Goal: Find specific page/section: Find specific page/section

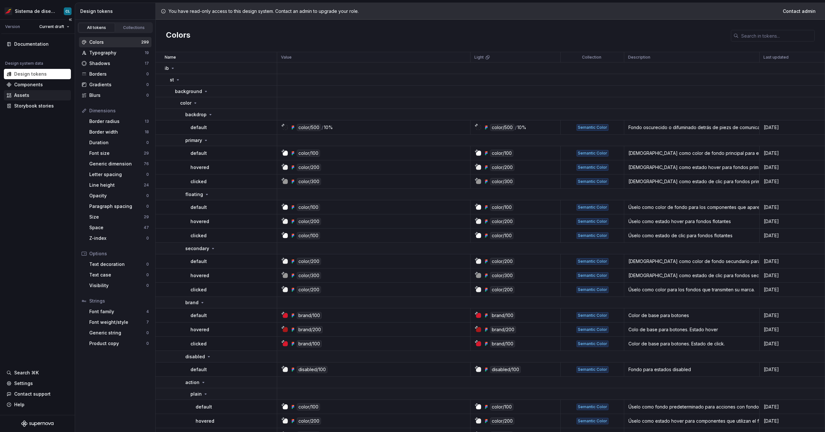
click at [25, 98] on div "Assets" at bounding box center [21, 95] width 15 height 6
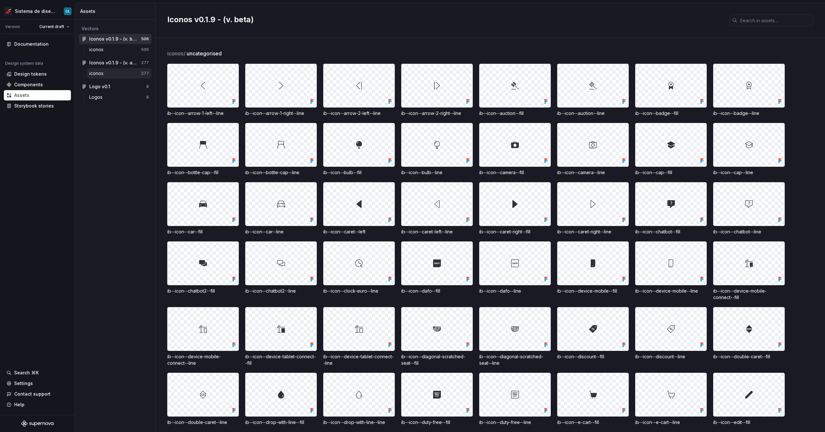
click at [107, 72] on div "iconos" at bounding box center [115, 73] width 52 height 6
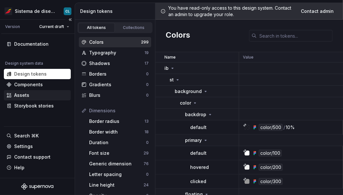
click at [35, 97] on div "Assets" at bounding box center [37, 95] width 62 height 6
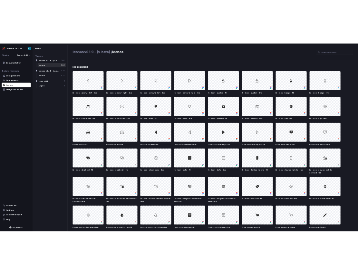
scroll to position [3, 0]
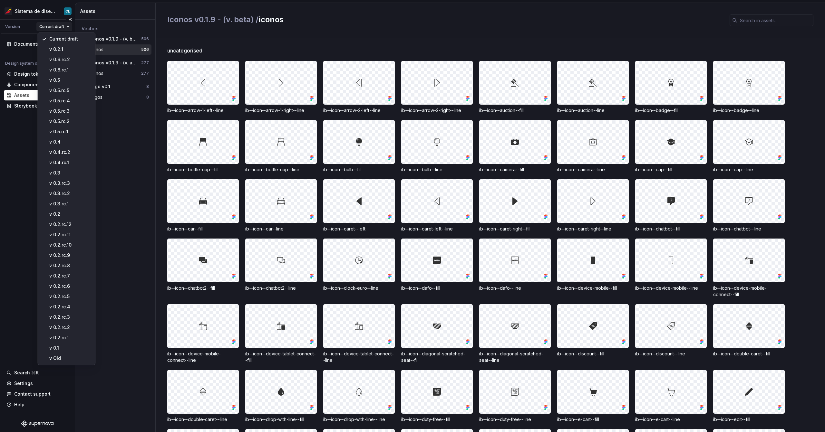
click at [59, 30] on html "Sistema de diseño Iberia CL Version Current draft Documentation Design system d…" at bounding box center [412, 216] width 825 height 432
click at [70, 58] on div "v 0.6.rc.2" at bounding box center [70, 59] width 42 height 6
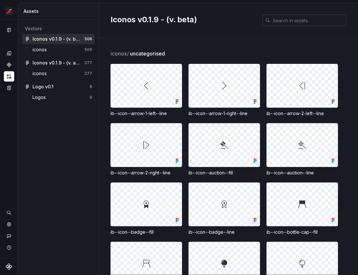
click at [311, 20] on input "text" at bounding box center [308, 20] width 76 height 12
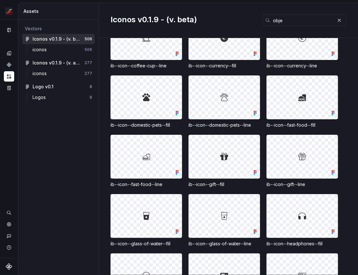
scroll to position [312, 0]
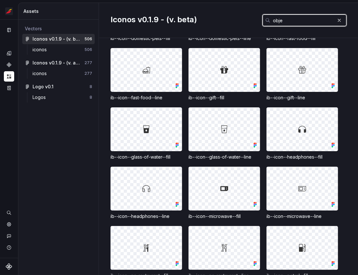
click at [288, 26] on input "obje" at bounding box center [302, 20] width 64 height 12
click at [288, 22] on input "obje" at bounding box center [302, 20] width 64 height 12
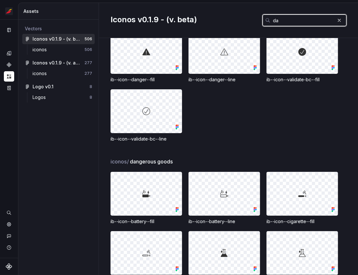
scroll to position [414, 0]
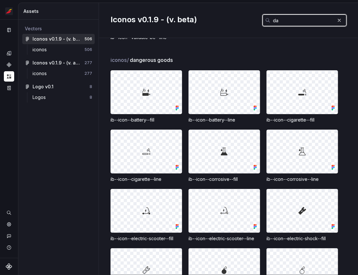
type input "da"
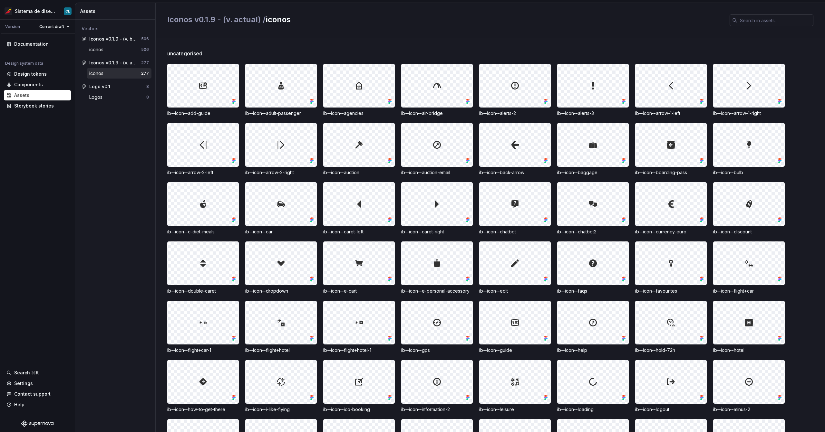
click at [755, 23] on input "text" at bounding box center [775, 20] width 76 height 12
paste input "ib--icons--sustainability--fill:"
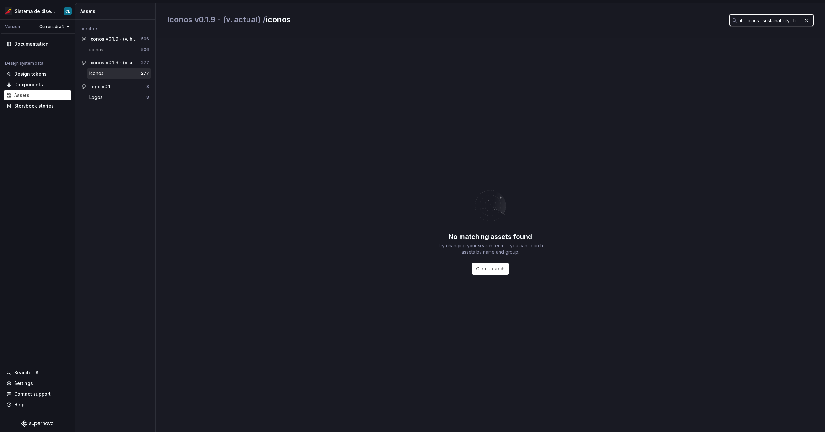
scroll to position [0, 1]
type input "ib--icons--sustainability--fill"
click at [112, 51] on div "iconos" at bounding box center [115, 49] width 52 height 6
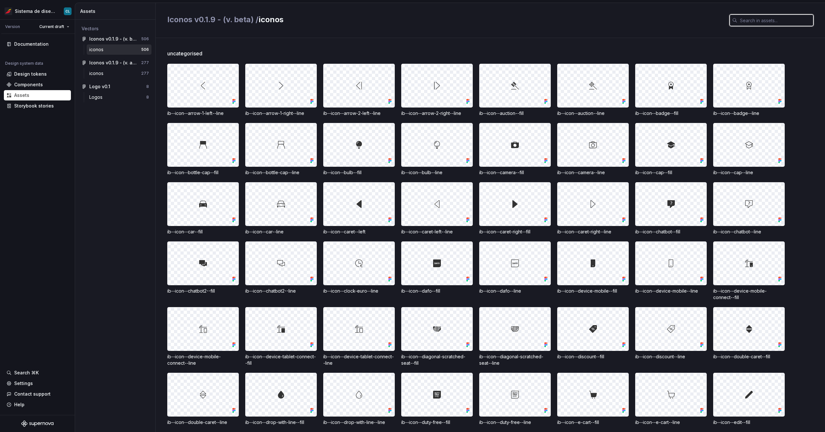
click at [750, 21] on input "text" at bounding box center [775, 20] width 76 height 12
paste input "ib--icons--sustainability--fill:"
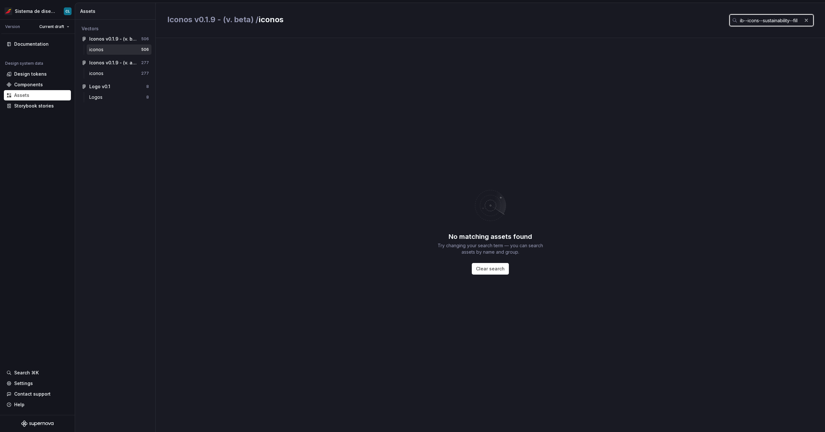
scroll to position [0, 1]
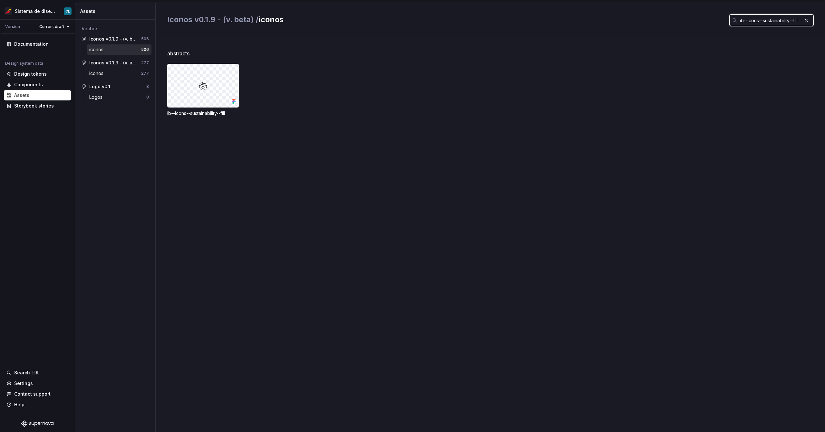
type input "ib--icons--sustainability--fill"
click at [772, 23] on input "ib--icons--sustainability--fill" at bounding box center [769, 20] width 64 height 12
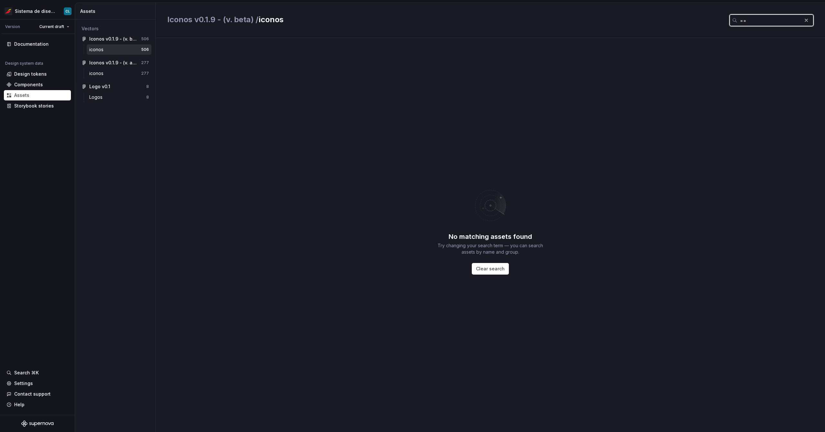
type input "="
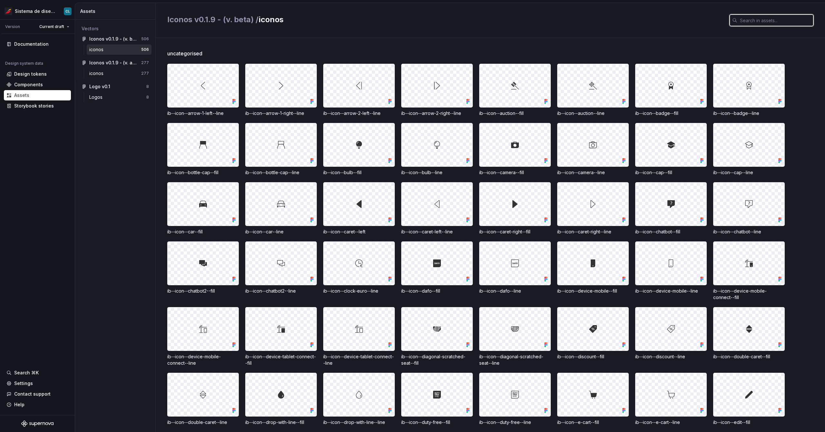
paste input "ib--no-raised-hand--line"
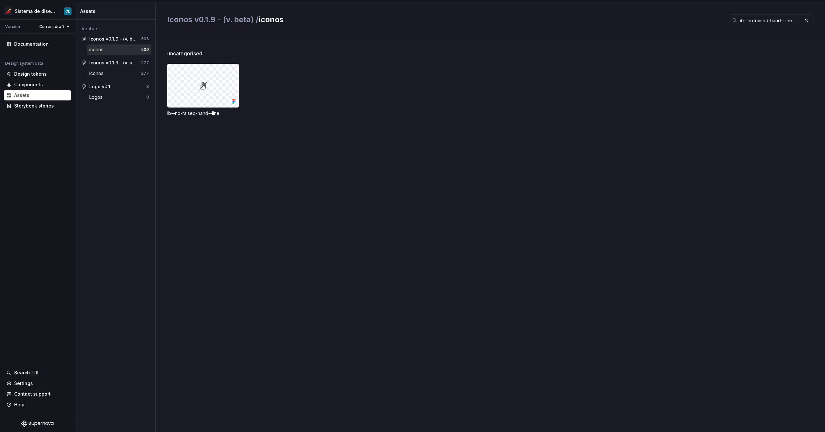
click at [766, 26] on div "Iconos v0.1.9 - (v. beta) / iconos ib--no-raised-hand--line" at bounding box center [490, 20] width 669 height 35
click at [767, 24] on input "ib--no-raised-hand--line" at bounding box center [769, 20] width 64 height 12
paste input "trash"
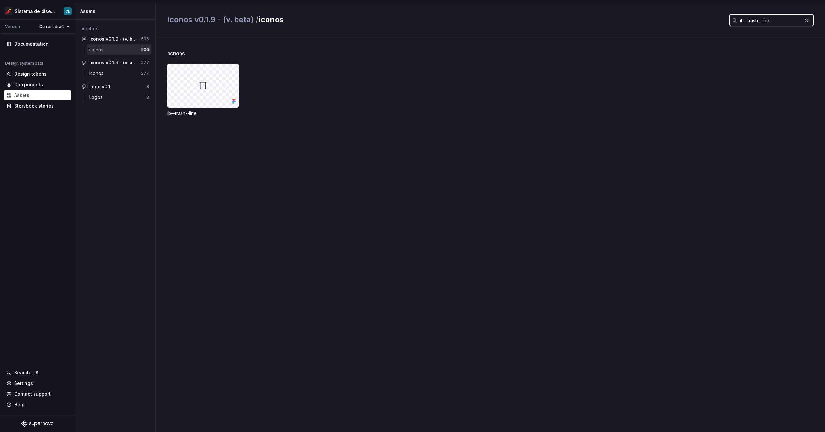
type input "ib--trash--line"
click at [99, 75] on div "iconos" at bounding box center [97, 73] width 17 height 6
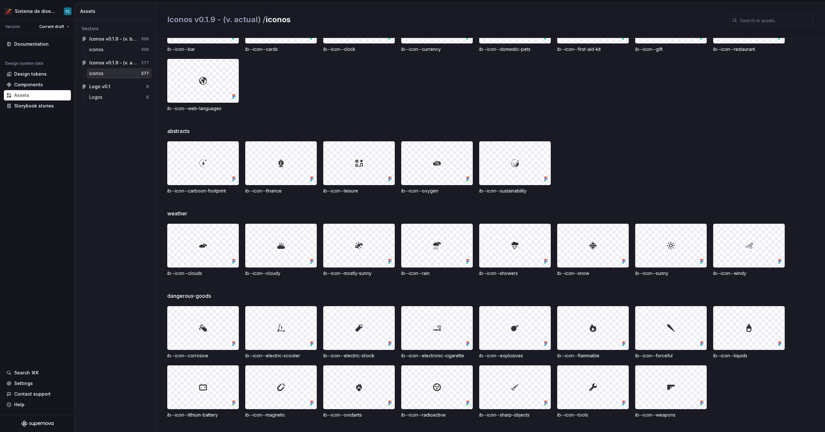
scroll to position [2098, 0]
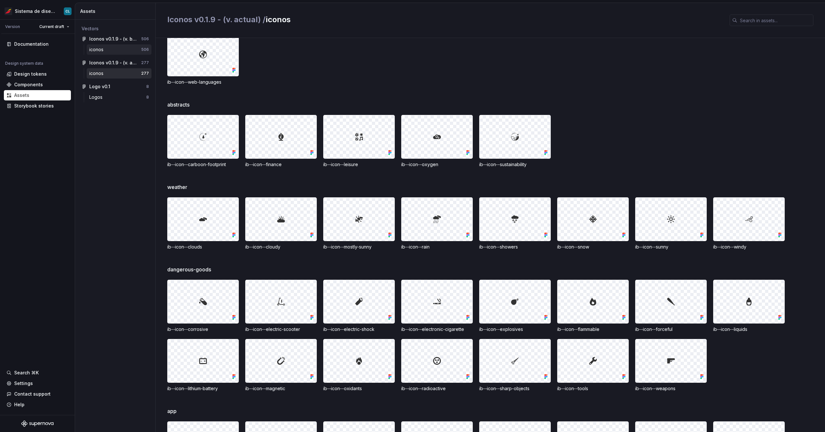
click at [106, 51] on div "iconos" at bounding box center [115, 49] width 52 height 6
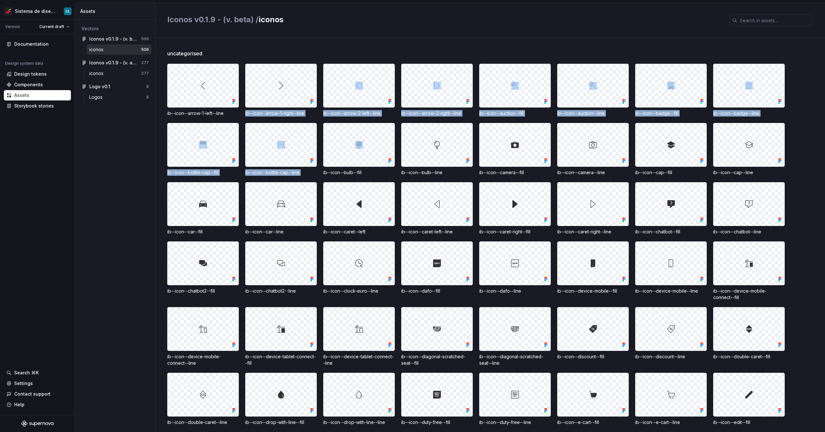
drag, startPoint x: 245, startPoint y: 114, endPoint x: 327, endPoint y: 120, distance: 82.0
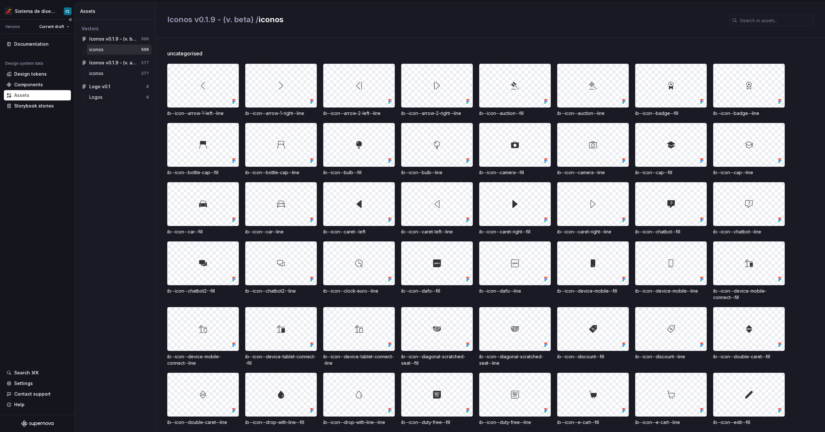
click at [66, 217] on div "Documentation Design system data Design tokens Components Assets Storybook stor…" at bounding box center [37, 224] width 75 height 381
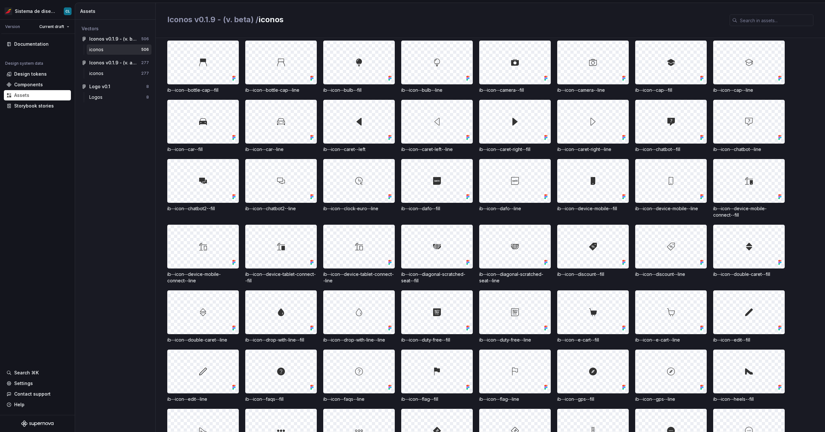
scroll to position [188, 0]
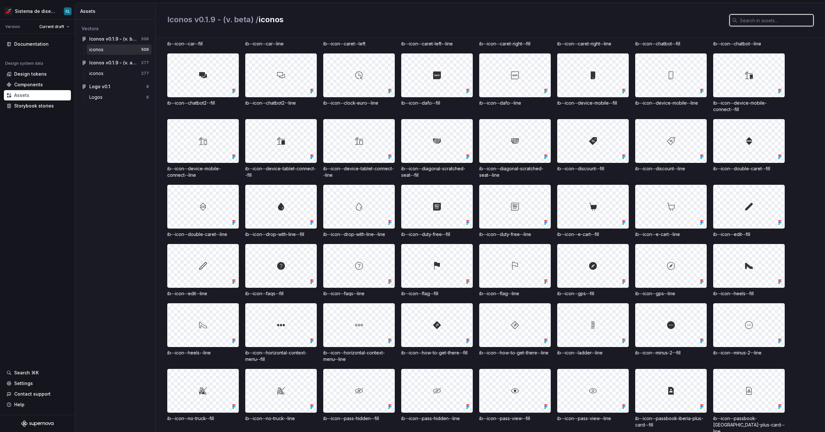
click at [748, 21] on input "text" at bounding box center [775, 20] width 76 height 12
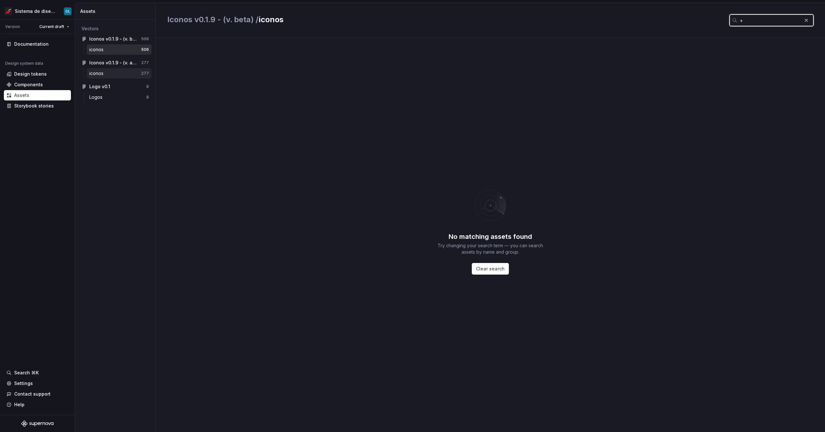
type input "+"
click at [110, 72] on div "iconos" at bounding box center [115, 73] width 52 height 6
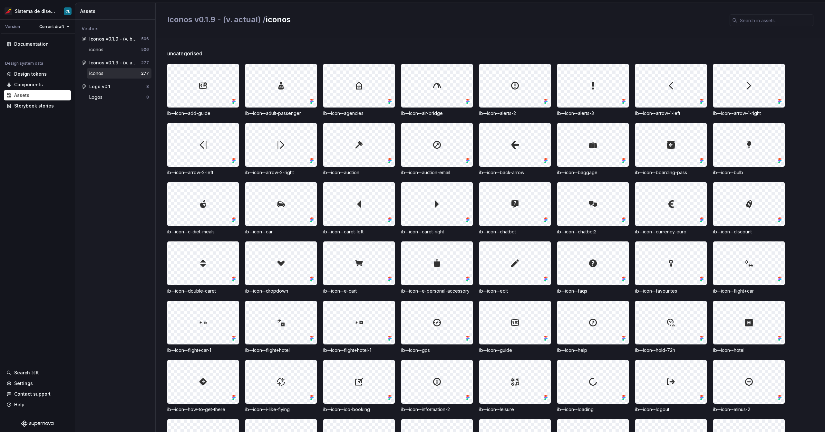
click at [769, 28] on div "Iconos v0.1.9 - (v. actual) / iconos" at bounding box center [490, 20] width 669 height 35
click at [765, 22] on input "text" at bounding box center [775, 20] width 76 height 12
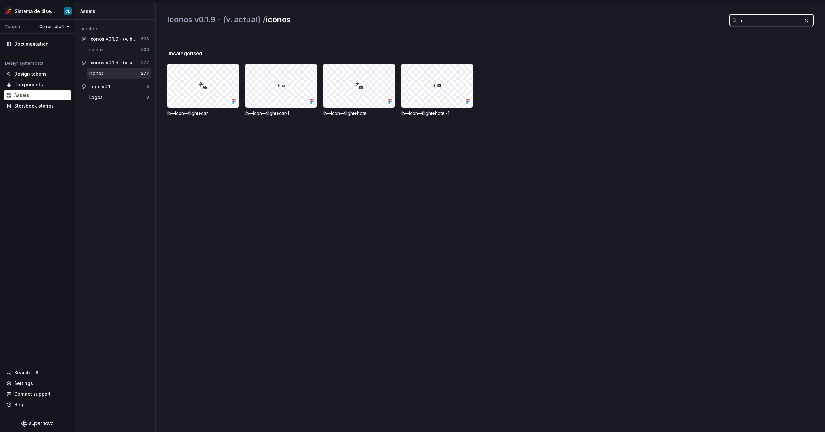
click at [756, 19] on input "+" at bounding box center [769, 20] width 64 height 12
paste input "no category"
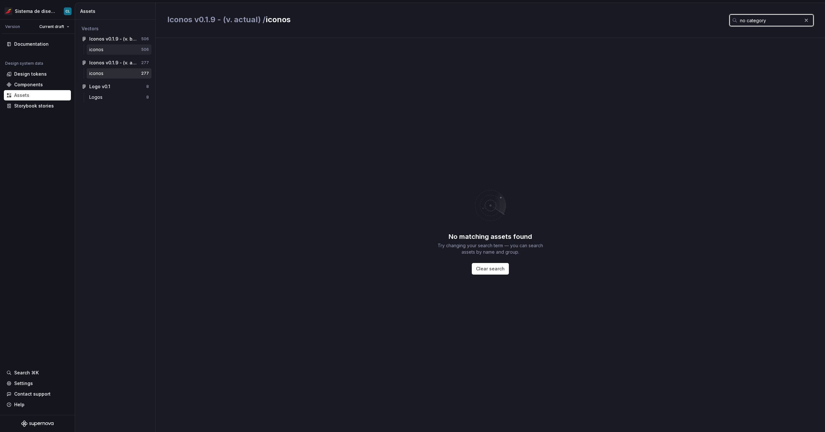
type input "no category"
click at [115, 53] on div "iconos 506" at bounding box center [119, 49] width 65 height 10
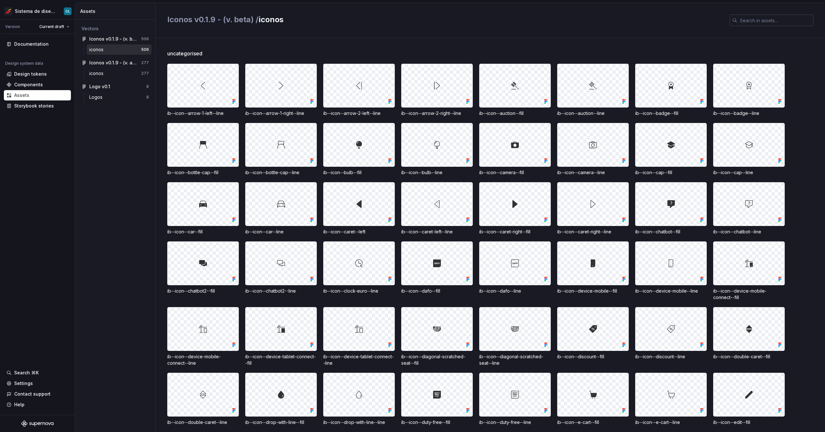
click at [753, 19] on input "text" at bounding box center [775, 20] width 76 height 12
paste input "no category"
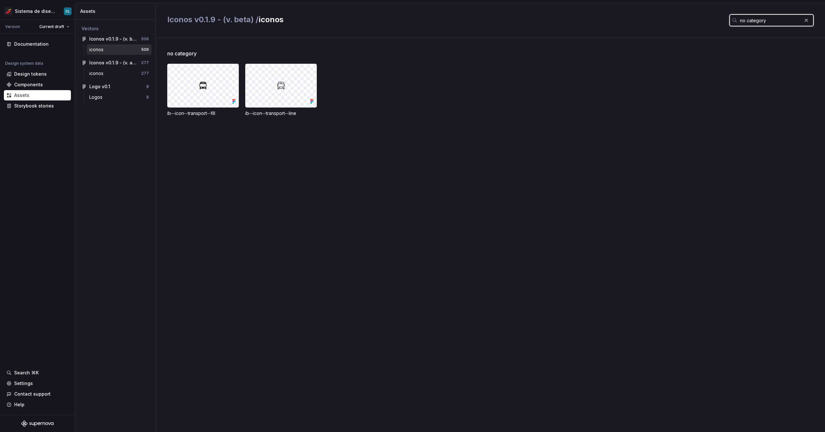
type input "no category"
click at [809, 22] on button "button" at bounding box center [805, 20] width 9 height 9
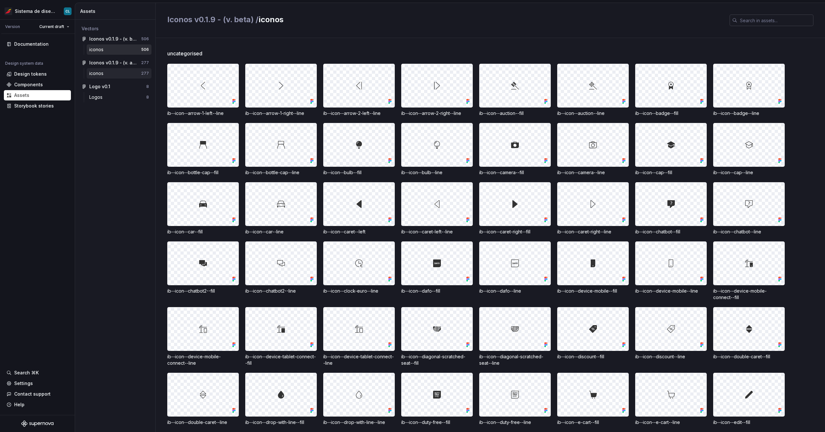
click at [105, 74] on div "iconos" at bounding box center [97, 73] width 17 height 6
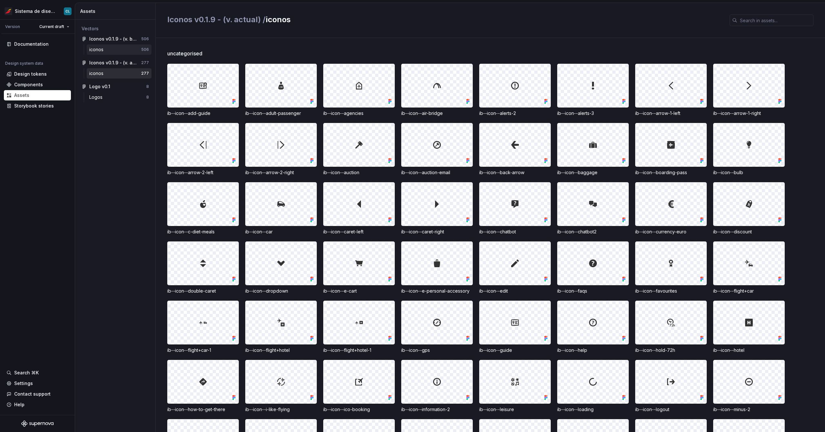
click at [99, 51] on div "iconos" at bounding box center [97, 49] width 17 height 6
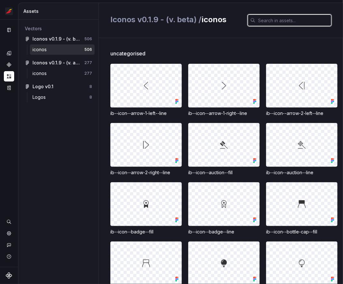
click at [276, 23] on input "text" at bounding box center [294, 20] width 76 height 12
paste input "ib--icon--oxygen.svg"
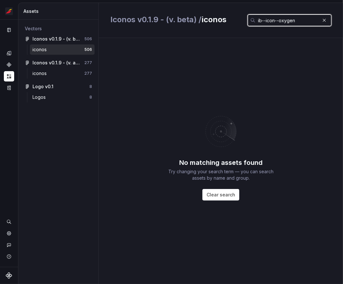
click at [295, 18] on input "ib--icon--oxygen" at bounding box center [288, 20] width 64 height 12
type input "ib--icon--oxygen"
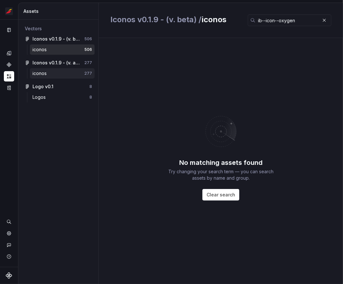
click at [50, 72] on div "iconos" at bounding box center [59, 73] width 52 height 6
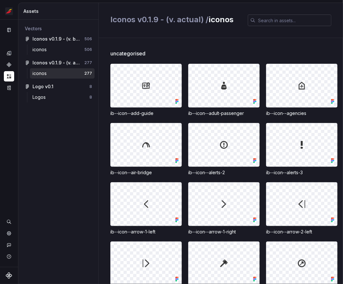
click at [280, 20] on input "text" at bounding box center [294, 20] width 76 height 12
paste input "ib--icon--oxygen"
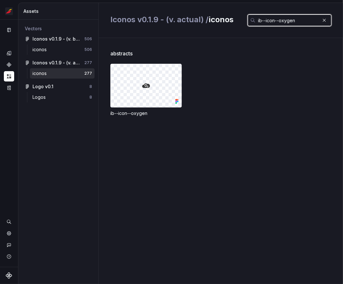
type input "ib--icon--oxygen"
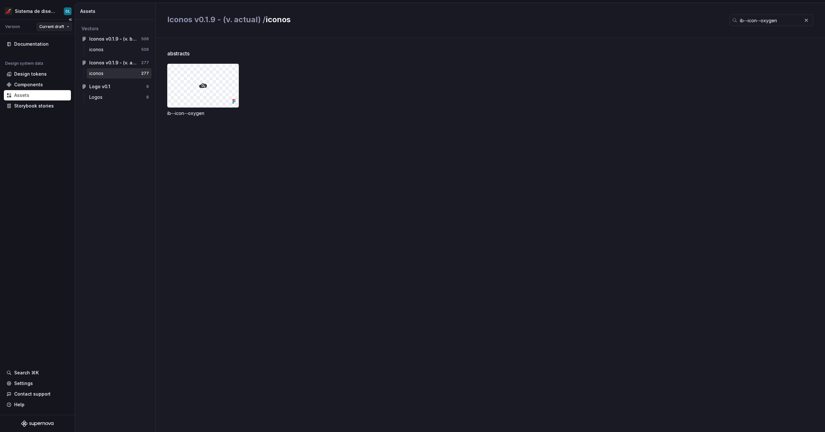
click at [61, 28] on html "Sistema de diseño Iberia CL Version Current draft Documentation Design system d…" at bounding box center [412, 216] width 825 height 432
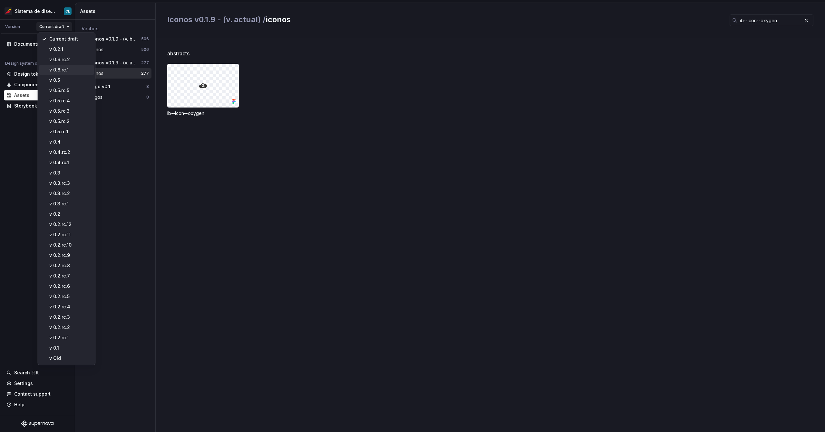
click at [66, 70] on div "v 0.6.rc.1" at bounding box center [70, 70] width 42 height 6
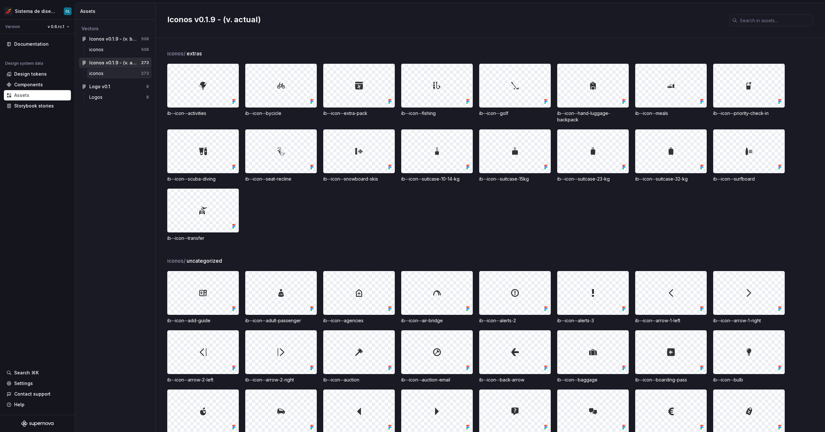
click at [110, 76] on div "iconos" at bounding box center [115, 73] width 52 height 6
click at [770, 20] on input "text" at bounding box center [775, 20] width 76 height 12
paste input "ib--icon--oxygen"
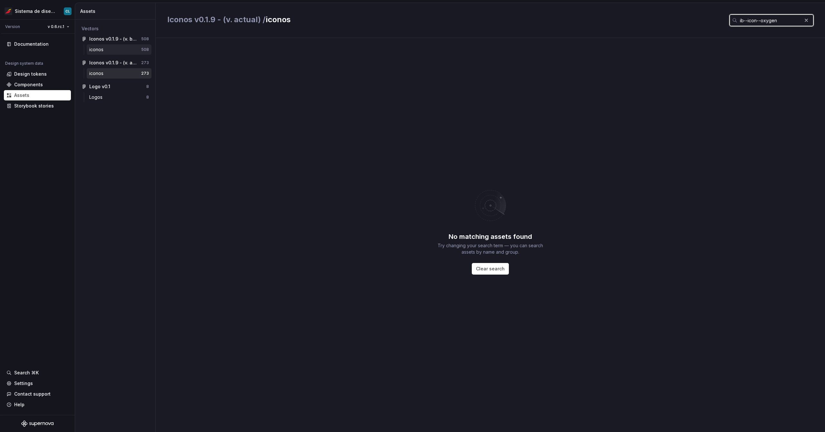
type input "ib--icon--oxygen"
click at [111, 52] on div "iconos" at bounding box center [115, 49] width 52 height 6
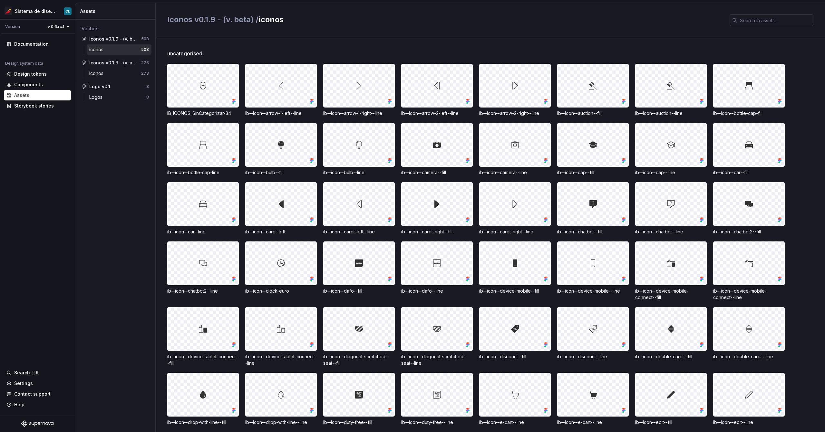
click at [746, 21] on input "text" at bounding box center [775, 20] width 76 height 12
paste input "ib--icon--oxygen"
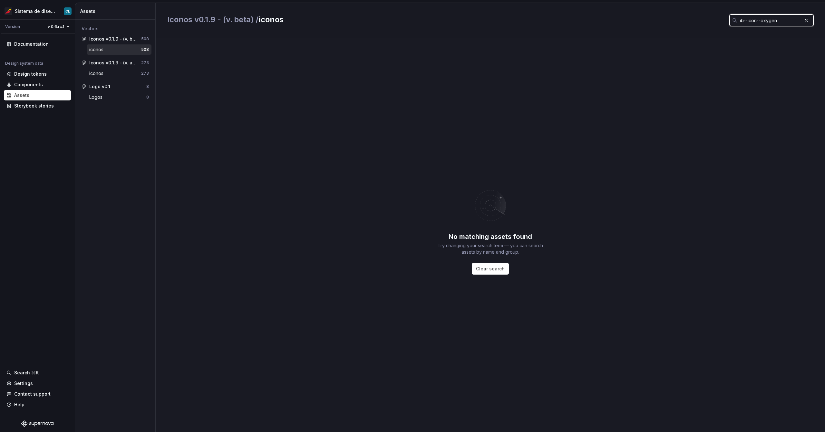
type input "ib--icon--oxygen"
click at [100, 47] on div "iconos" at bounding box center [97, 49] width 17 height 6
click at [114, 72] on div "iconos" at bounding box center [115, 73] width 52 height 6
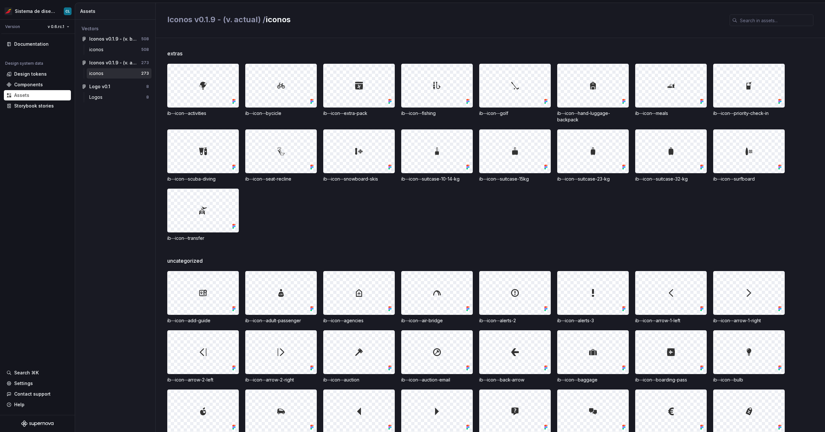
click at [106, 75] on div "iconos" at bounding box center [115, 73] width 52 height 6
click at [767, 19] on input "text" at bounding box center [775, 20] width 76 height 12
paste input "ib--icon--oxygen"
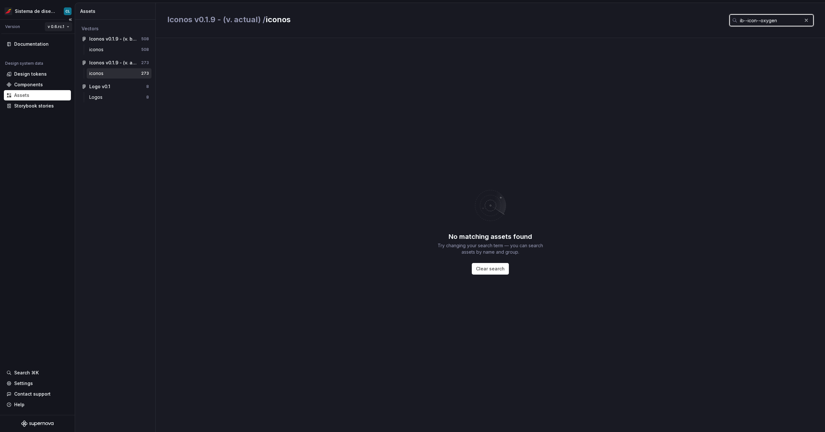
type input "ib--icon--oxygen"
click at [53, 31] on html "Sistema de diseño Iberia CL Version v 0.6.rc.1 Documentation Design system data…" at bounding box center [412, 216] width 825 height 432
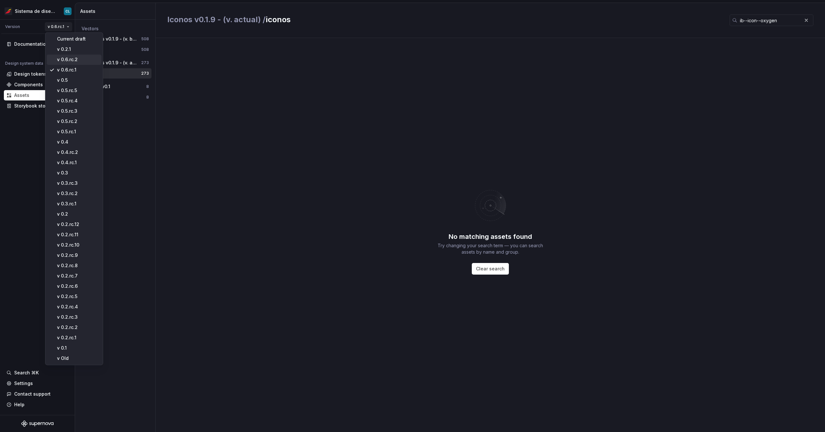
click at [76, 59] on div "v 0.6.rc.2" at bounding box center [78, 59] width 42 height 6
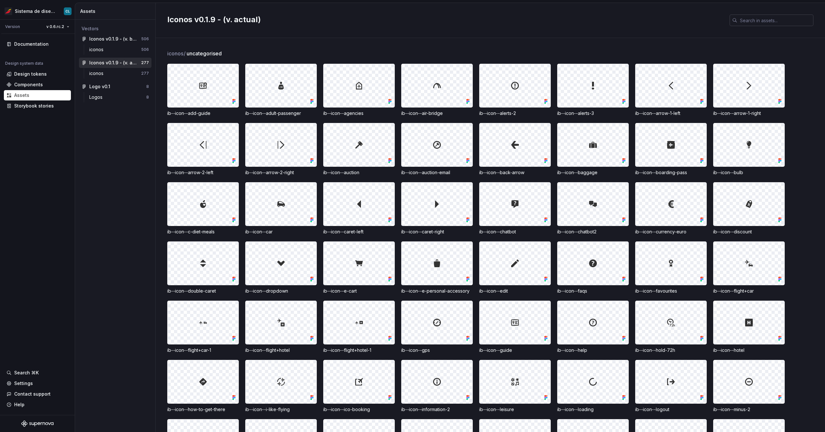
click at [737, 17] on div at bounding box center [771, 20] width 84 height 12
paste input "ib--icon--oxygen"
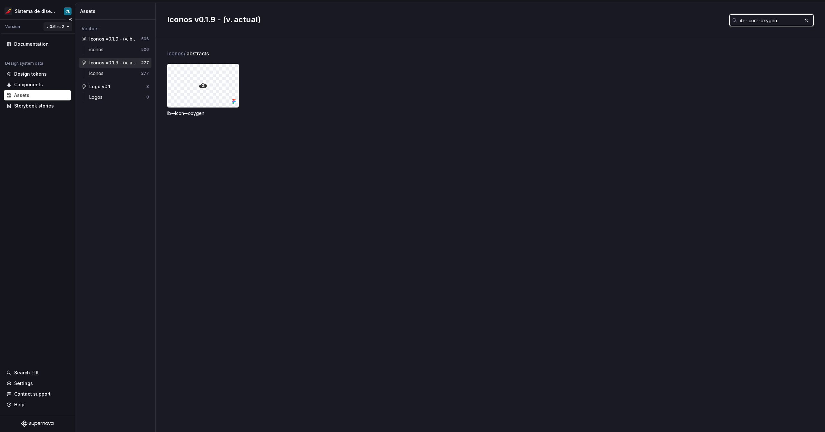
type input "ib--icon--oxygen"
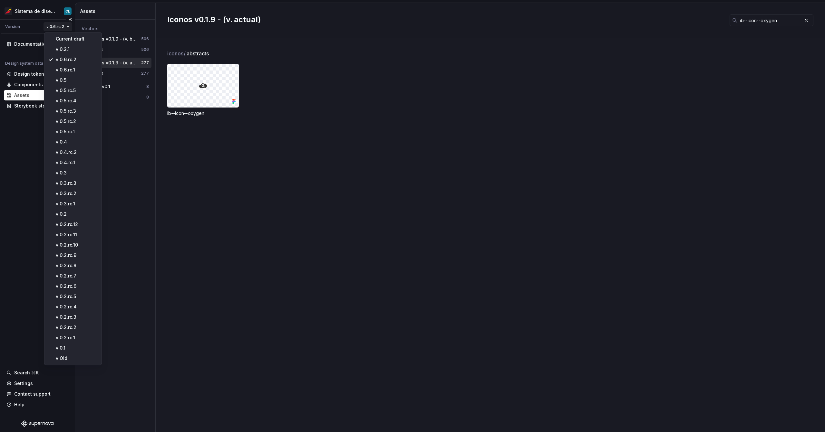
click at [52, 26] on html "Sistema de diseño Iberia CL Version v 0.6.rc.2 Documentation Design system data…" at bounding box center [412, 216] width 825 height 432
click at [73, 69] on div "v 0.6.rc.1" at bounding box center [77, 70] width 42 height 6
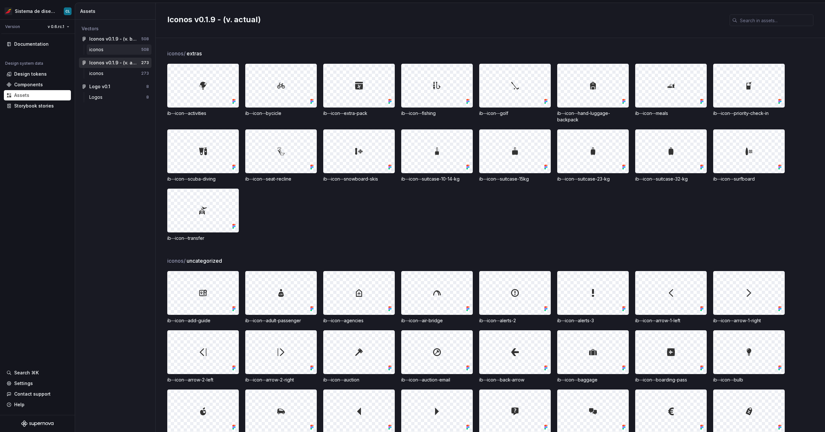
click at [117, 48] on div "iconos" at bounding box center [115, 49] width 52 height 6
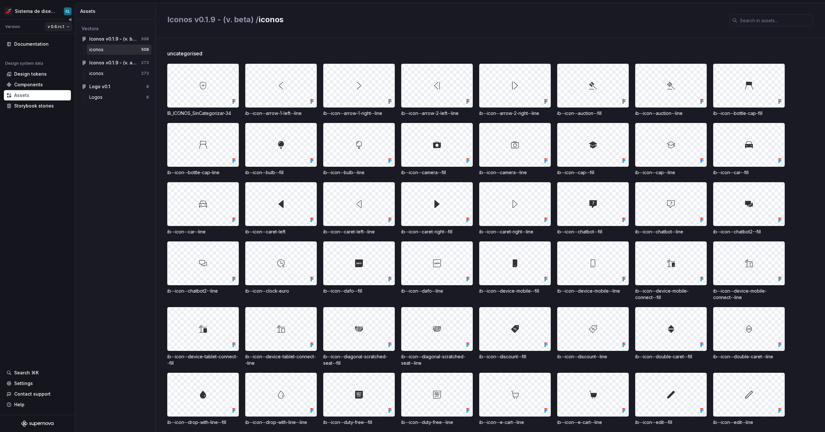
click at [47, 24] on html "Sistema de diseño Iberia CL Version v 0.6.rc.1 Documentation Design system data…" at bounding box center [412, 216] width 825 height 432
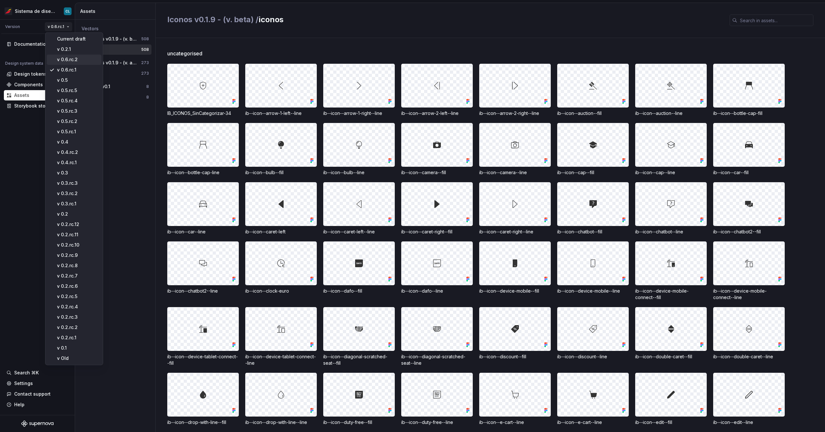
click at [74, 61] on div "v 0.6.rc.2" at bounding box center [78, 59] width 42 height 6
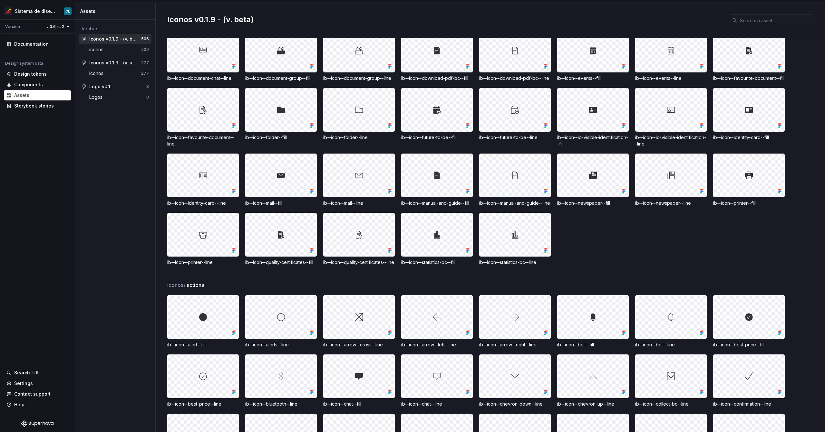
scroll to position [1487, 0]
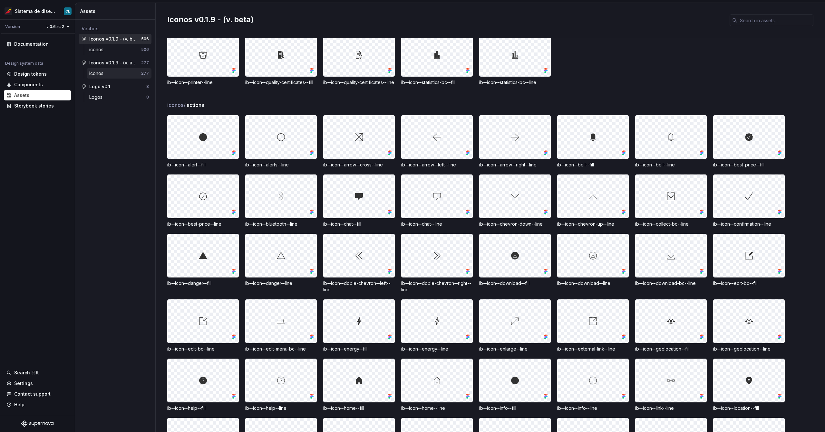
click at [100, 74] on div "iconos" at bounding box center [97, 73] width 17 height 6
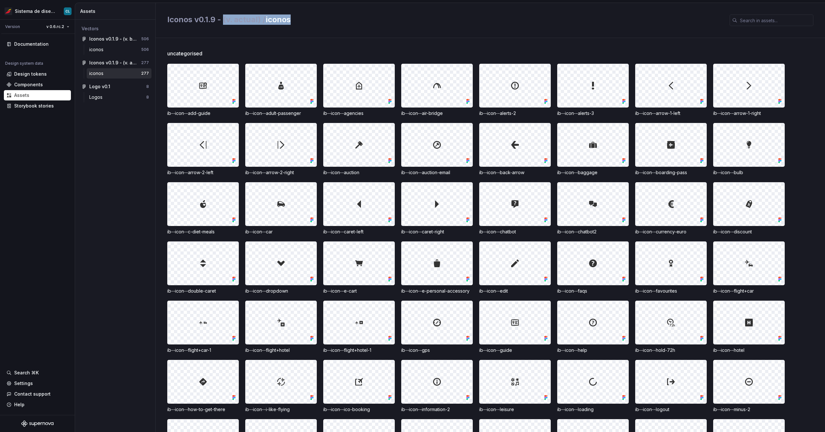
drag, startPoint x: 224, startPoint y: 19, endPoint x: 256, endPoint y: 25, distance: 32.8
click at [256, 25] on div "Iconos v0.1.9 - (v. actual) / iconos" at bounding box center [444, 20] width 554 height 12
drag, startPoint x: 304, startPoint y: 114, endPoint x: 311, endPoint y: 114, distance: 7.1
click at [311, 114] on div "ib--icon--adult-passenger" at bounding box center [281, 113] width 72 height 6
click at [106, 52] on div "iconos" at bounding box center [115, 49] width 52 height 6
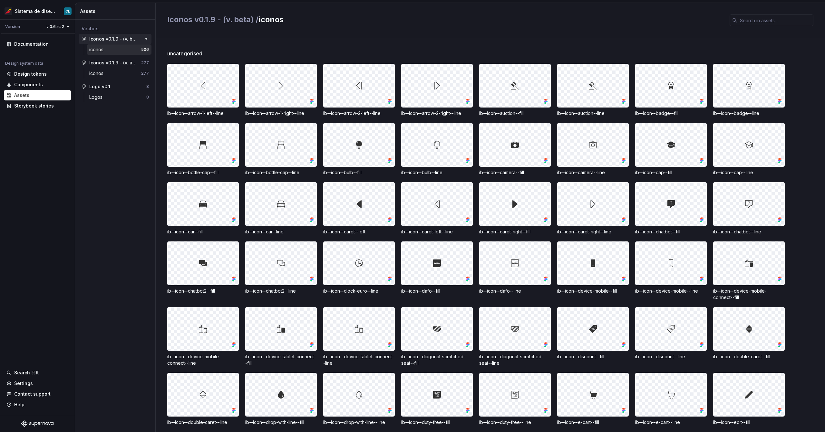
click at [114, 43] on div "Iconos v0.1.9 - (v. beta) 506" at bounding box center [115, 39] width 72 height 10
drag, startPoint x: 258, startPoint y: 20, endPoint x: 155, endPoint y: 20, distance: 102.7
click at [155, 20] on div "Assets Vectors Iconos v0.1.9 - (v. beta) 506 iconos 506 Iconos v0.1.9 - (v. act…" at bounding box center [449, 217] width 749 height 429
drag, startPoint x: 307, startPoint y: 114, endPoint x: 301, endPoint y: 114, distance: 6.8
click at [301, 114] on div "ib--icon--arrow-1-right--line" at bounding box center [281, 113] width 72 height 6
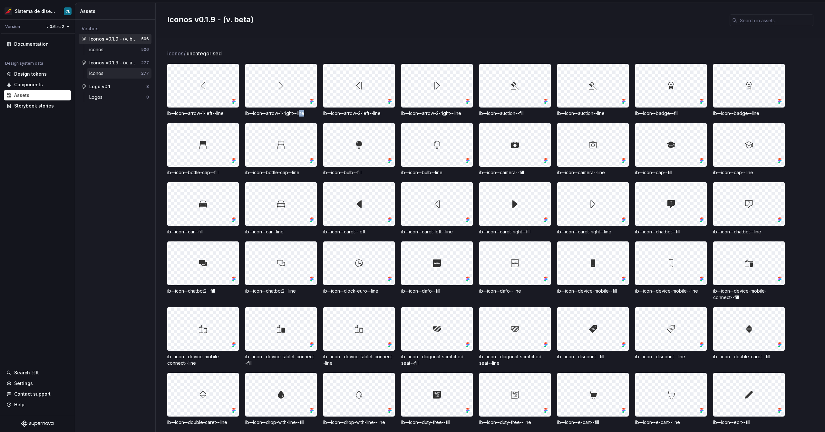
click at [97, 77] on div "iconos 277" at bounding box center [119, 73] width 65 height 10
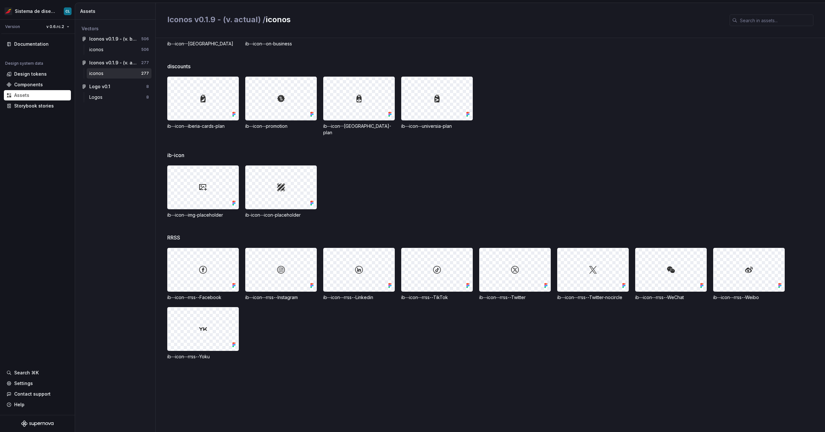
scroll to position [2828, 0]
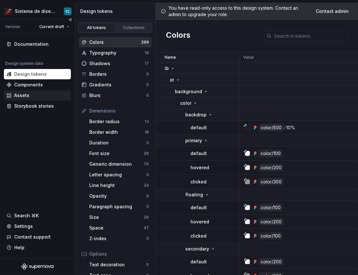
click at [31, 94] on div "Assets" at bounding box center [37, 95] width 62 height 6
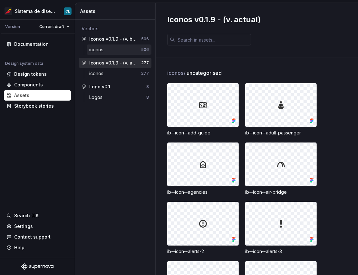
click at [101, 53] on div "iconos 506" at bounding box center [119, 49] width 65 height 10
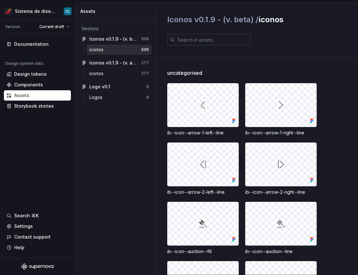
click at [200, 40] on input "text" at bounding box center [213, 40] width 76 height 12
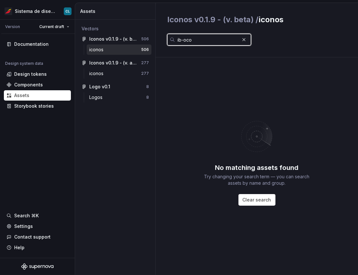
click at [192, 40] on input "ib-oco" at bounding box center [207, 40] width 64 height 12
drag, startPoint x: 180, startPoint y: 40, endPoint x: 171, endPoint y: 40, distance: 9.0
click at [171, 40] on div "ib-oco" at bounding box center [209, 40] width 84 height 12
type input "oco"
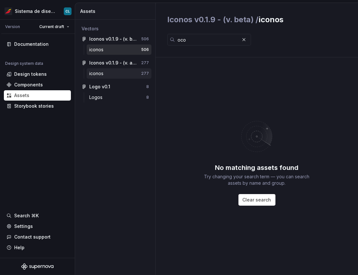
click at [110, 72] on div "iconos" at bounding box center [115, 73] width 52 height 6
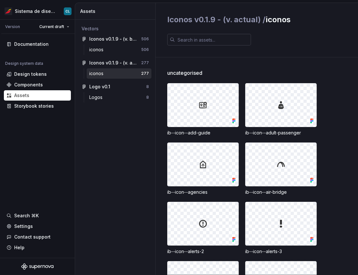
click at [191, 42] on input "text" at bounding box center [213, 40] width 76 height 12
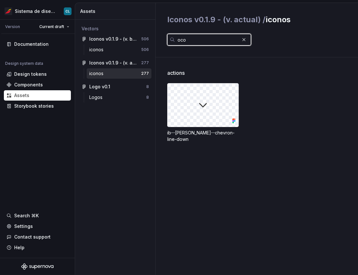
type input "oco"
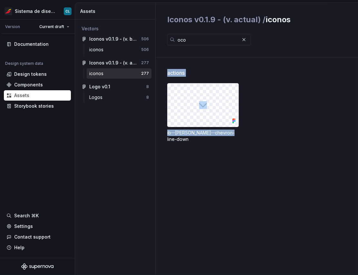
drag, startPoint x: 165, startPoint y: 132, endPoint x: 242, endPoint y: 133, distance: 76.7
click at [242, 133] on div "actions ib--ocon--chevron-line-down" at bounding box center [257, 165] width 202 height 217
click at [242, 133] on div "ib--ocon--chevron-line-down" at bounding box center [262, 112] width 191 height 59
drag, startPoint x: 221, startPoint y: 133, endPoint x: 157, endPoint y: 127, distance: 64.7
click at [166, 132] on div "actions ib--ocon--chevron-line-down" at bounding box center [257, 165] width 202 height 217
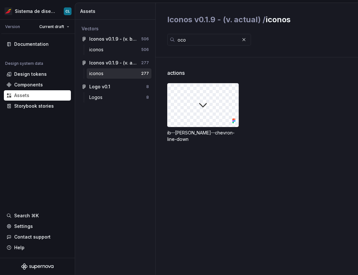
click at [182, 23] on span "Iconos v0.1.9 - (v. actual) /" at bounding box center [216, 19] width 98 height 9
